Goal: Information Seeking & Learning: Learn about a topic

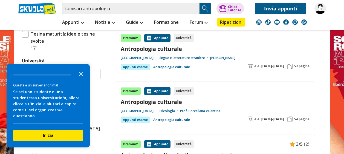
click at [80, 76] on polygon "Close the survey" at bounding box center [81, 74] width 4 height 4
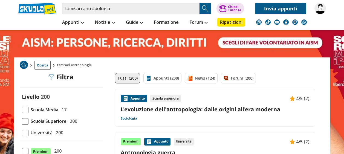
scroll to position [823, 0]
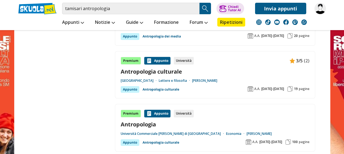
click at [160, 68] on link "Antropologia culturale" at bounding box center [215, 71] width 189 height 7
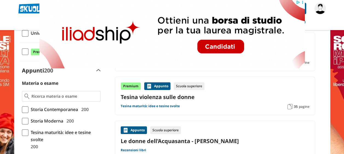
scroll to position [156, 0]
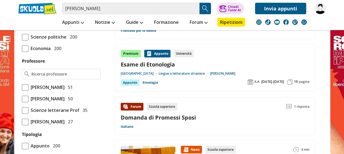
scroll to position [355, 0]
